Goal: Task Accomplishment & Management: Use online tool/utility

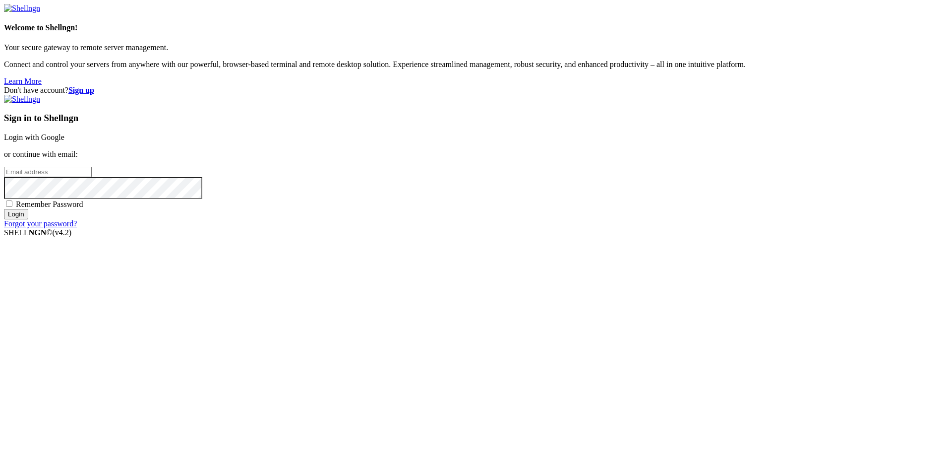
click at [92, 177] on input "email" at bounding box center [48, 172] width 88 height 10
click at [64, 141] on link "Login with Google" at bounding box center [34, 137] width 60 height 8
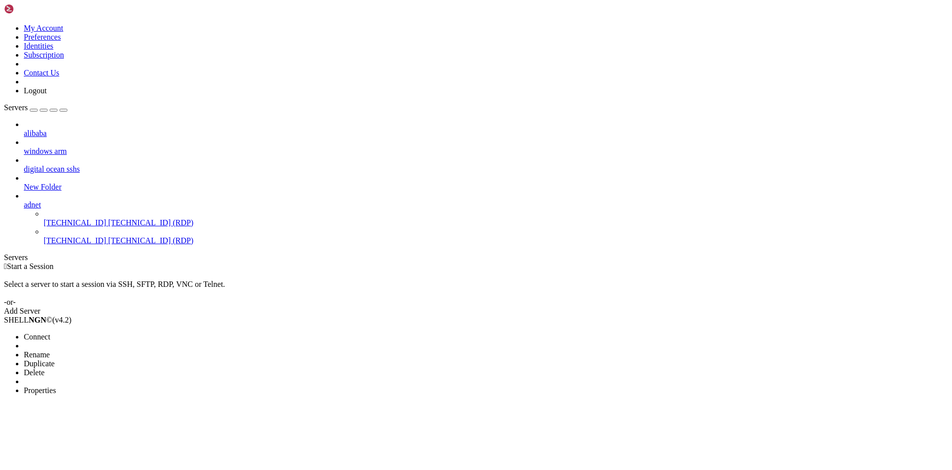
click at [45, 368] on span "Delete" at bounding box center [34, 372] width 21 height 8
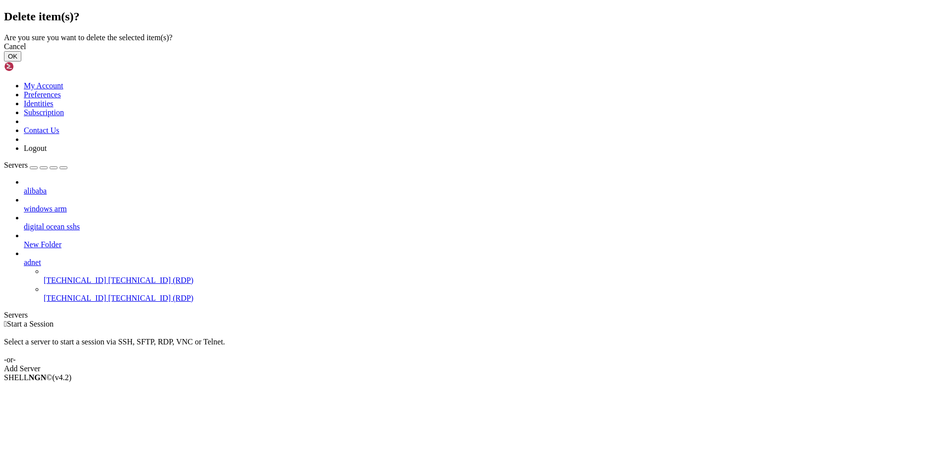
click at [21, 61] on button "OK" at bounding box center [12, 56] width 17 height 10
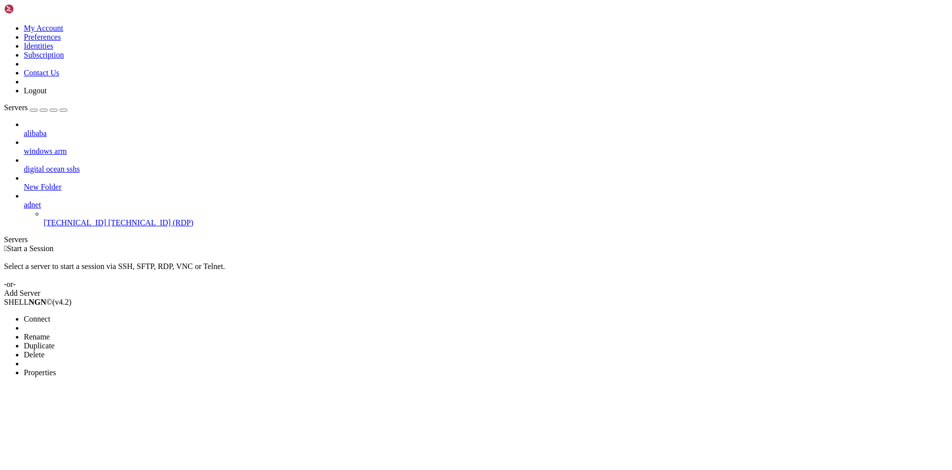
click at [56, 368] on span "Properties" at bounding box center [40, 372] width 32 height 8
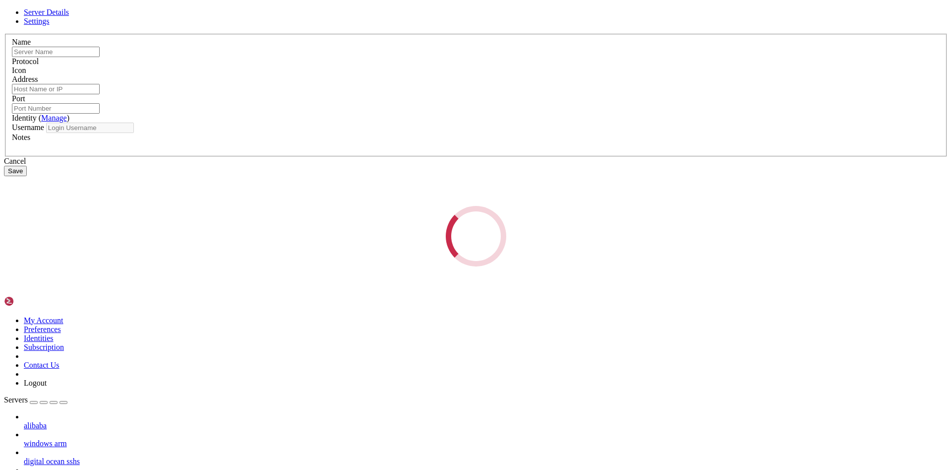
type input "[TECHNICAL_ID]"
type input "3389"
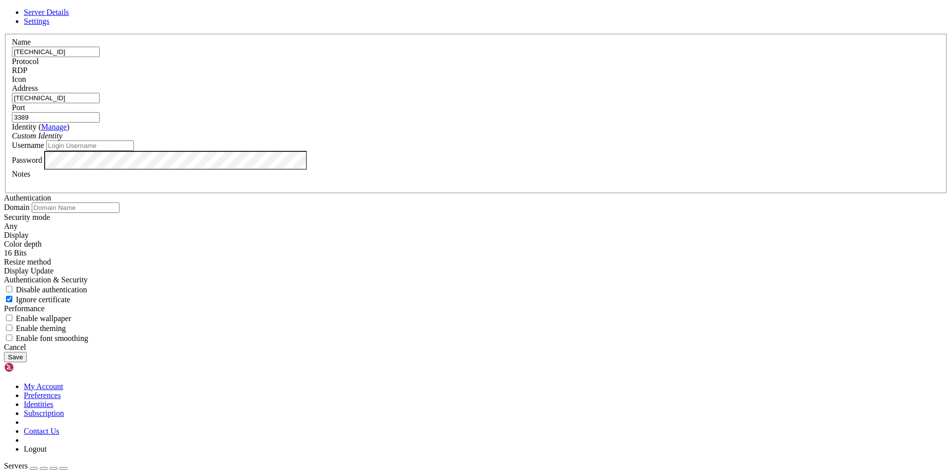
click at [100, 57] on input "[TECHNICAL_ID]" at bounding box center [56, 52] width 88 height 10
paste input "[TECHNICAL_ID]"
type input "[TECHNICAL_ID]"
click at [100, 103] on input "[TECHNICAL_ID]" at bounding box center [56, 98] width 88 height 10
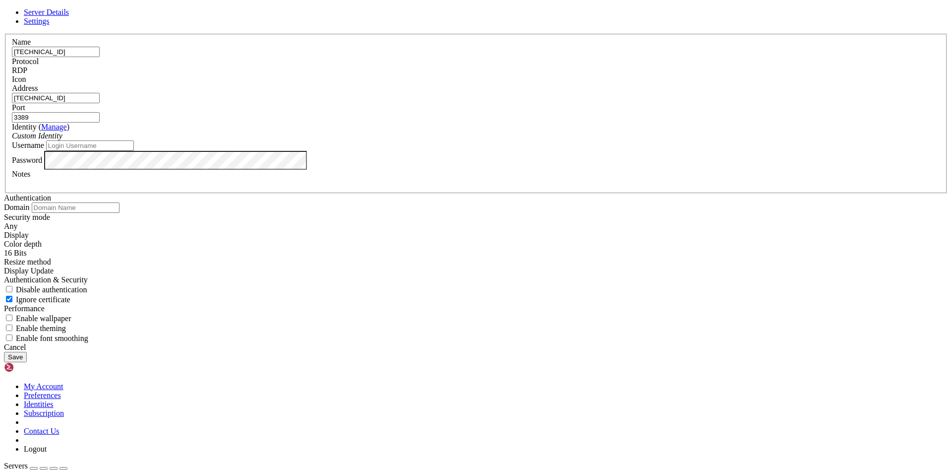
click at [100, 103] on input "[TECHNICAL_ID]" at bounding box center [56, 98] width 88 height 10
paste input "[TECHNICAL_ID]"
type input "[TECHNICAL_ID]"
click at [134, 151] on input "Username" at bounding box center [90, 145] width 88 height 10
type input "[PERSON_NAME]"
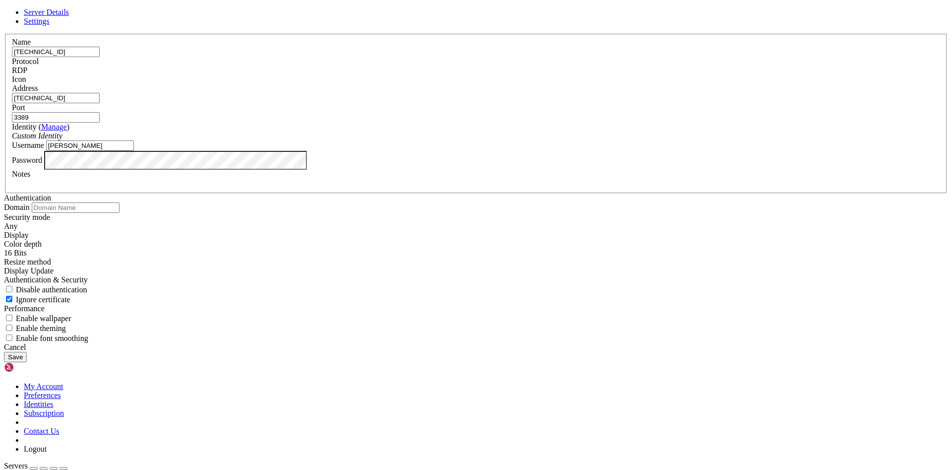
click at [4, 352] on button "Save" at bounding box center [15, 357] width 23 height 10
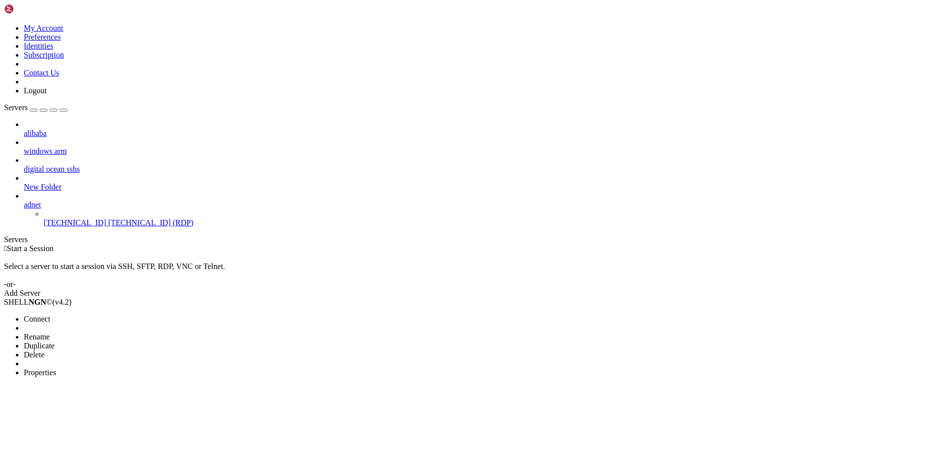
click at [50, 314] on span "Connect" at bounding box center [37, 318] width 26 height 8
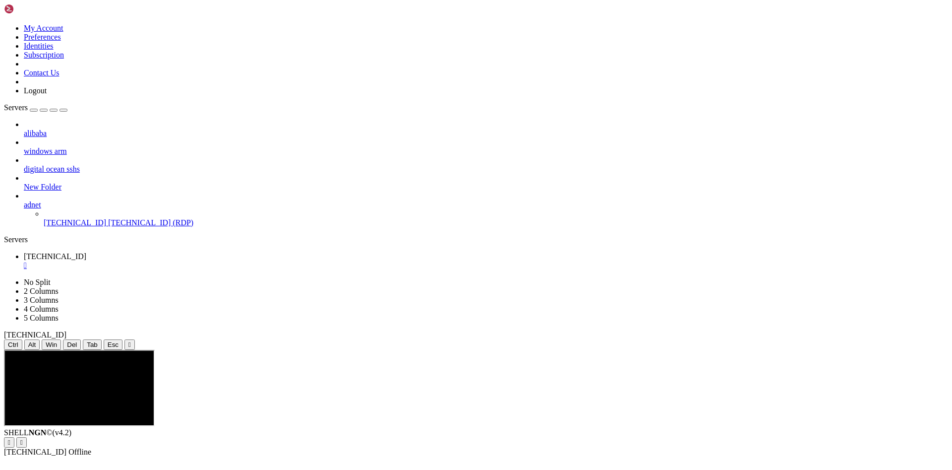
click at [74, 227] on div "alibaba windows arm digital ocean sshs New Folder adnet [TECHNICAL_ID] [TECHNIC…" at bounding box center [476, 173] width 944 height 107
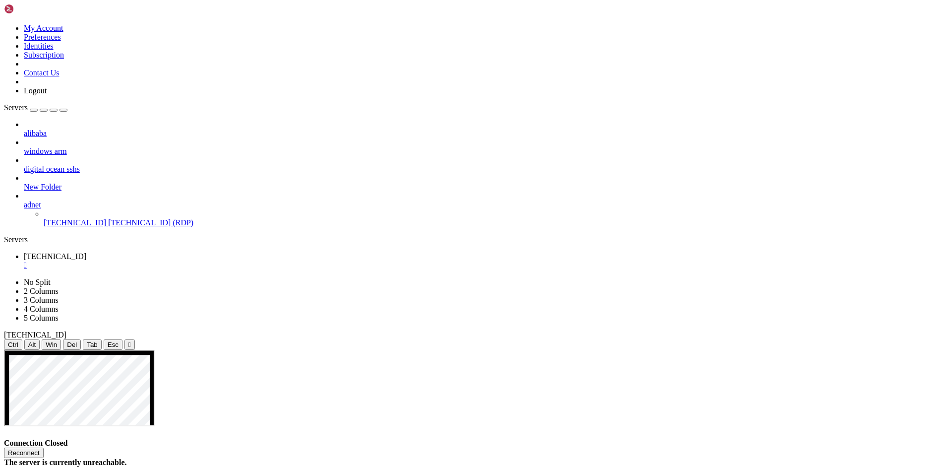
click at [187, 261] on div "" at bounding box center [486, 265] width 924 height 9
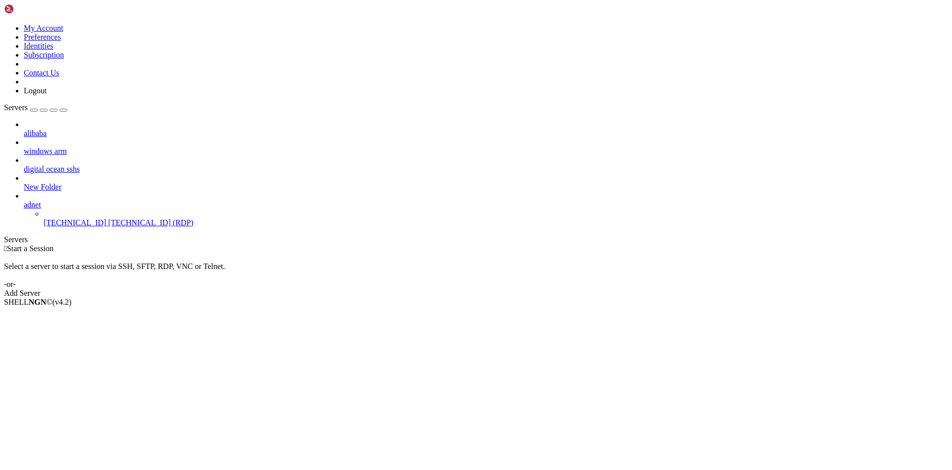
click at [472, 244] on div " Start a Session Select a server to start a session via SSH, SFTP, RDP, VNC or…" at bounding box center [476, 271] width 944 height 54
